Goal: Navigation & Orientation: Find specific page/section

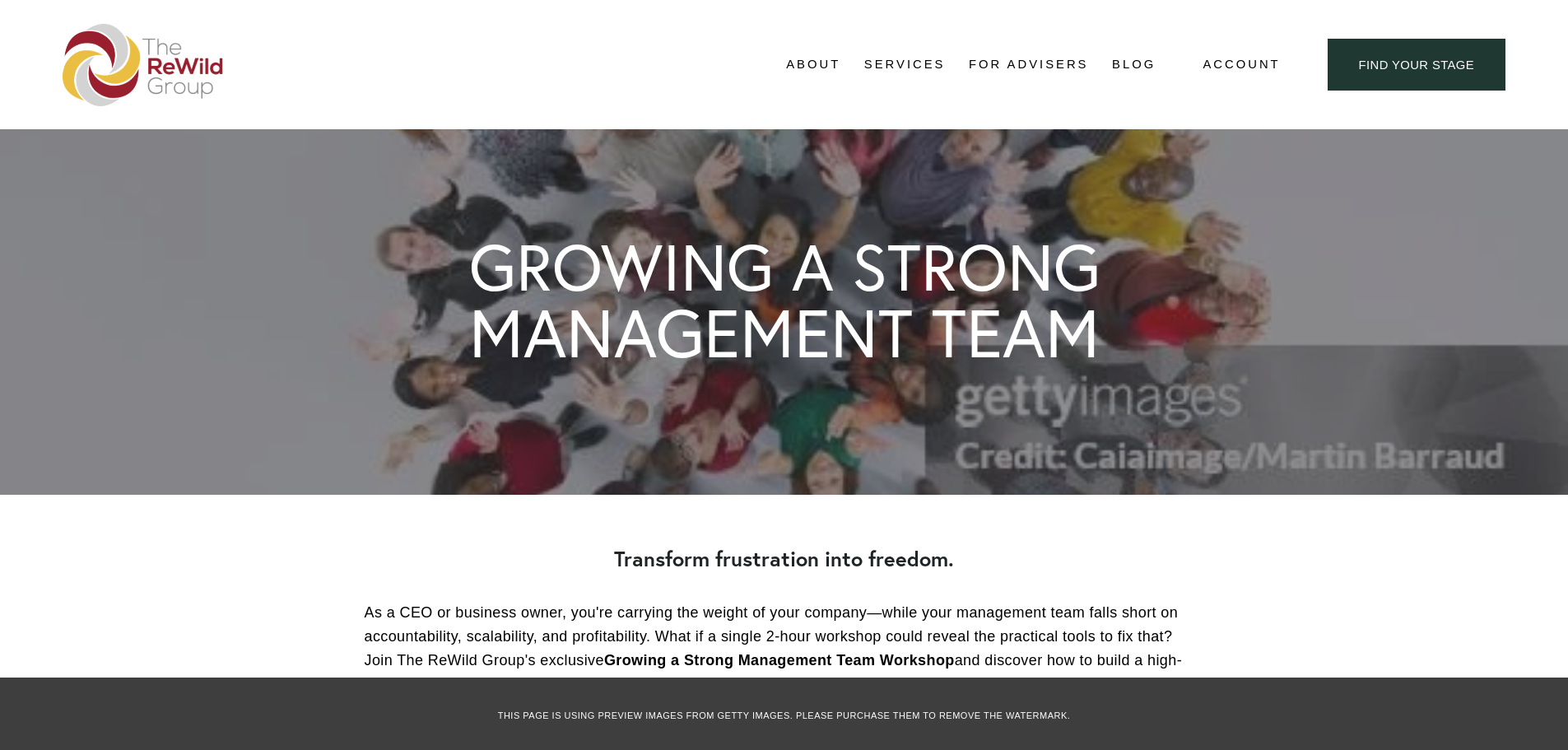
click at [0, 0] on span "Adviser Network" at bounding box center [0, 0] width 0 height 0
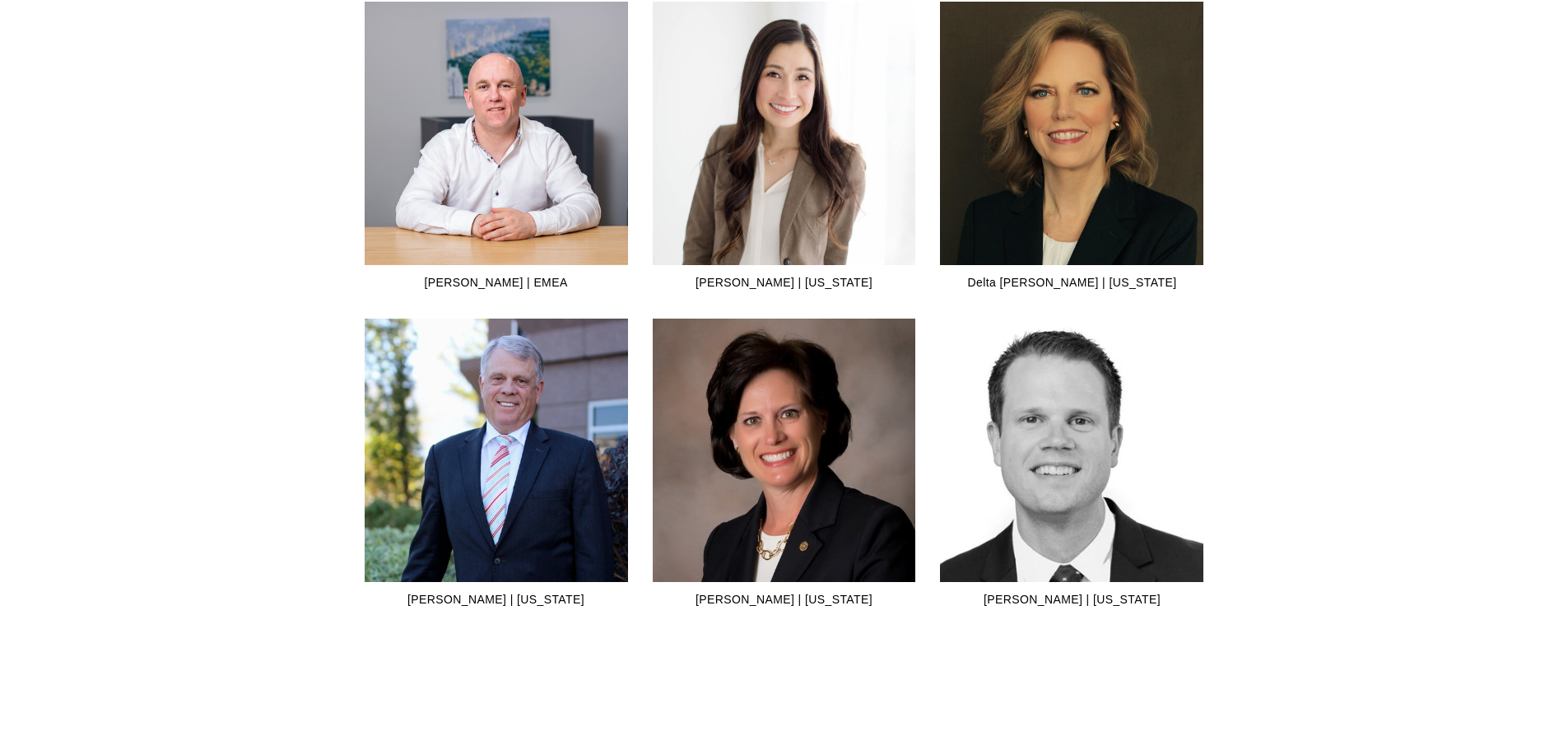
scroll to position [1811, 0]
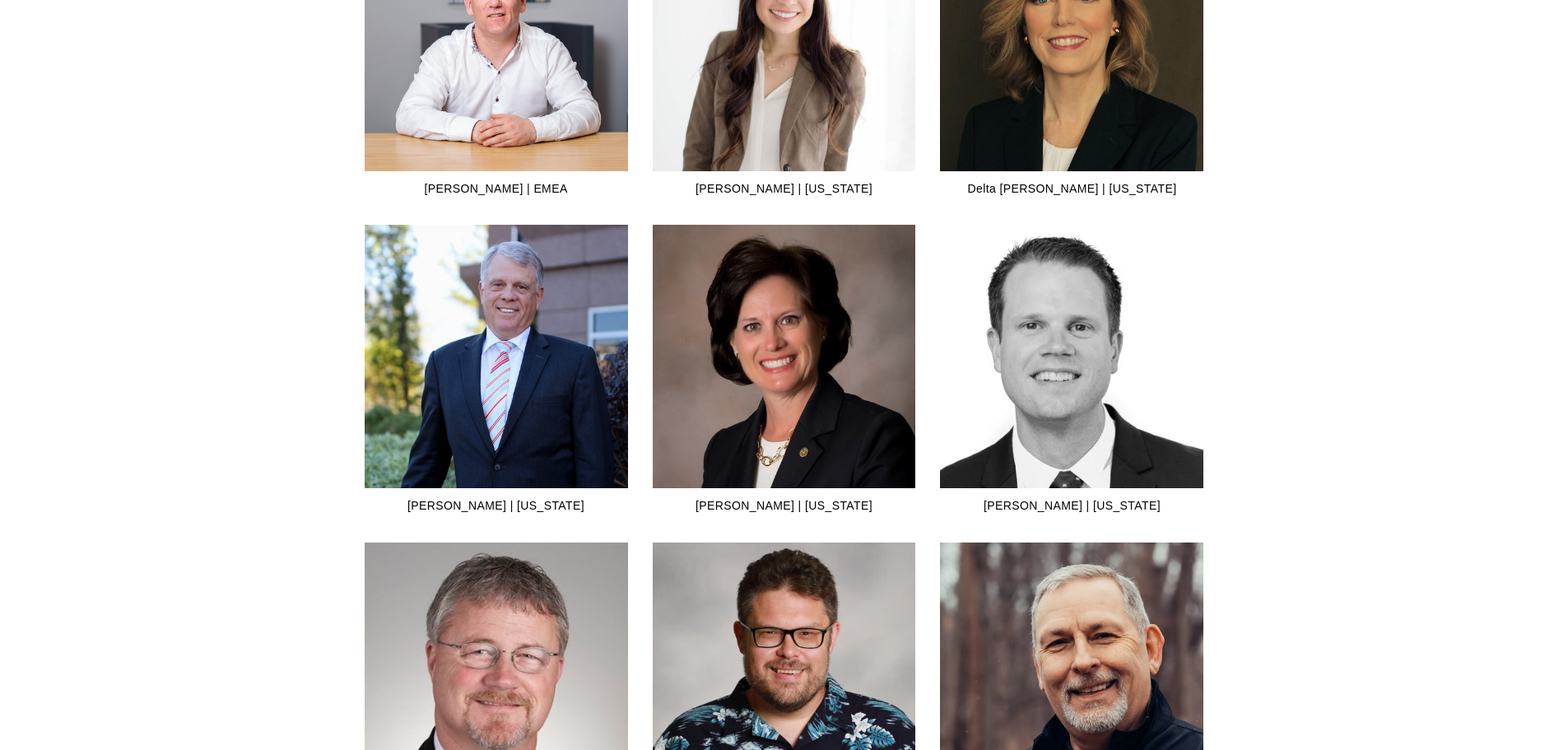
click at [1045, 368] on img at bounding box center [1072, 357] width 367 height 264
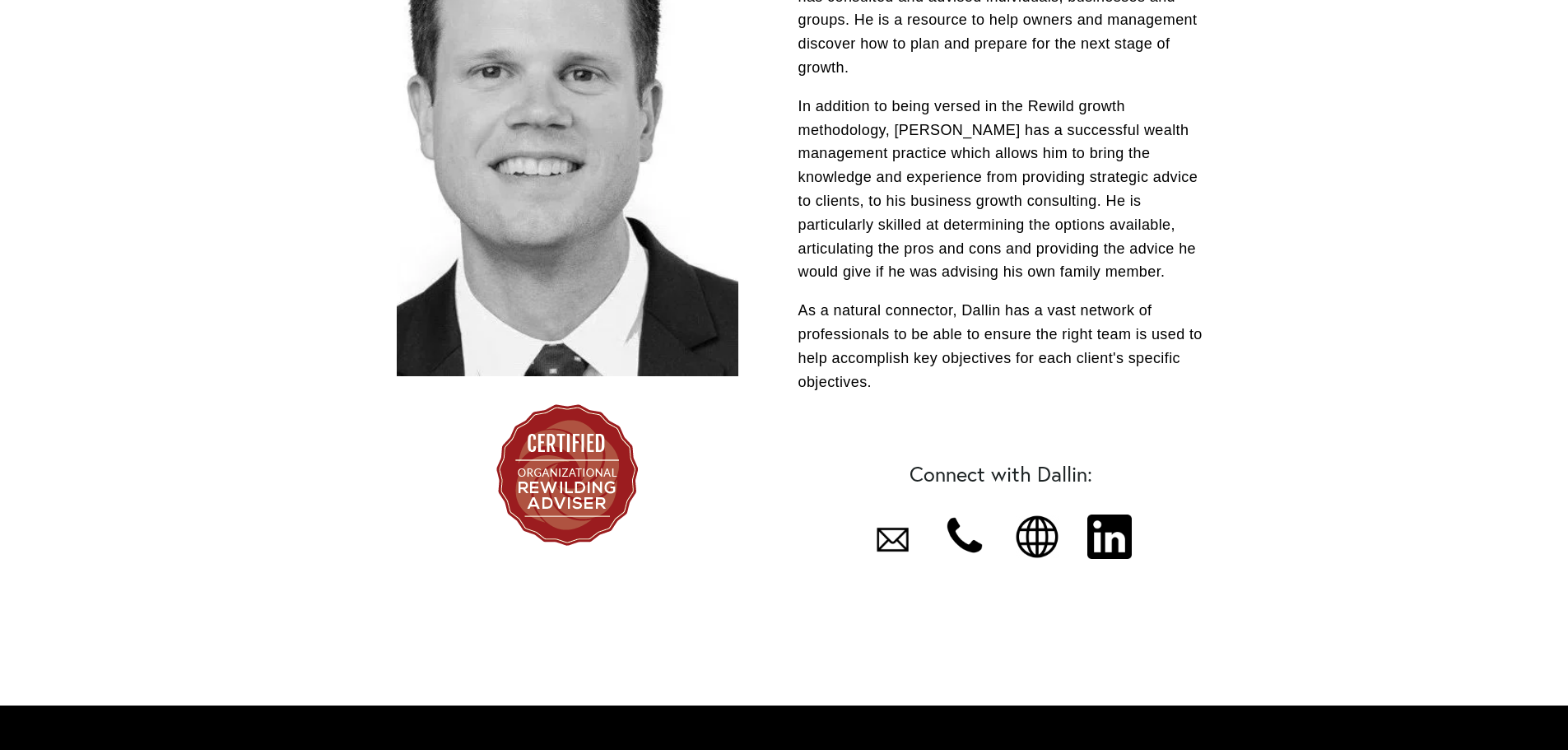
click at [1038, 514] on div at bounding box center [1037, 536] width 44 height 44
click at [1122, 516] on div at bounding box center [1109, 536] width 44 height 44
click at [1030, 514] on div at bounding box center [1037, 536] width 44 height 44
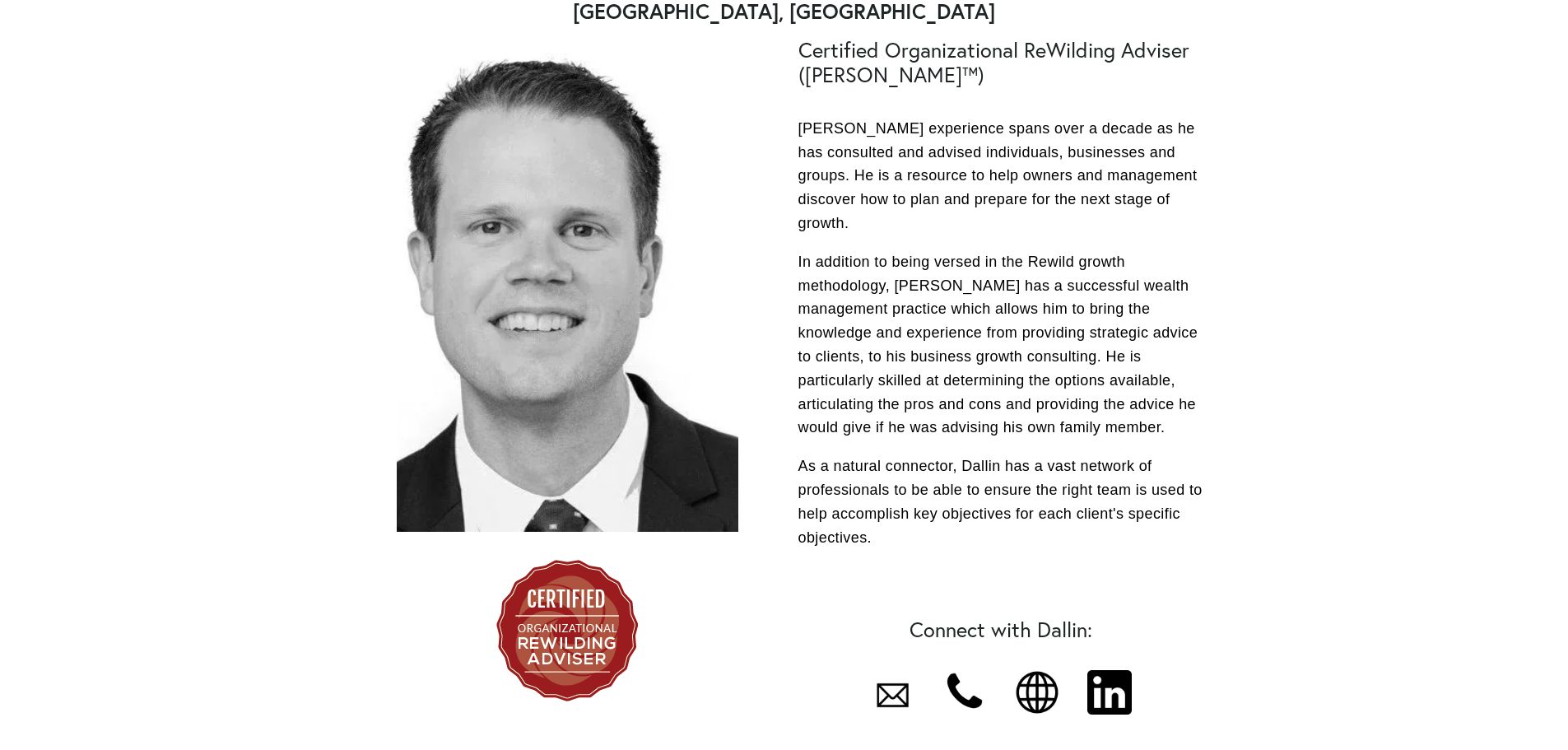
scroll to position [247, 0]
